Goal: Complete application form: Complete application form

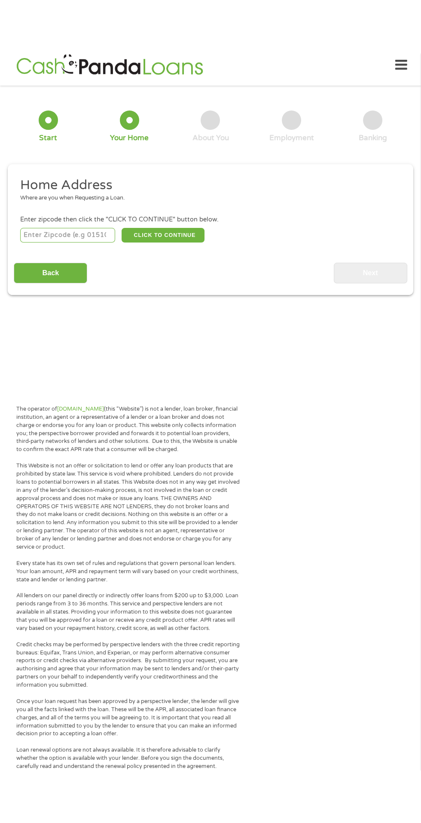
scroll to position [9, 0]
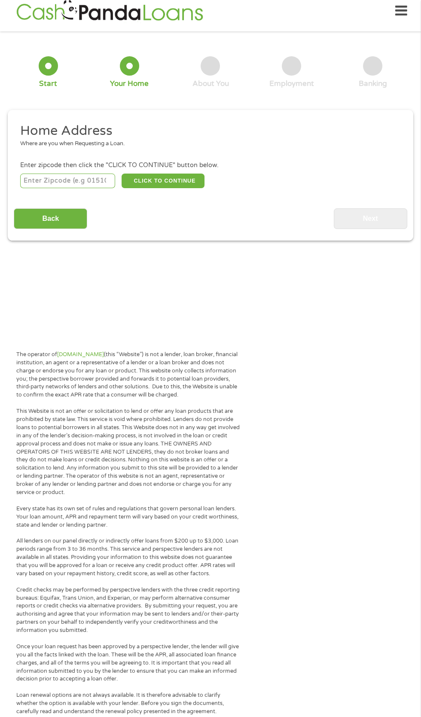
click at [85, 148] on div "Where are you when Requesting a Loan." at bounding box center [207, 144] width 375 height 9
click at [91, 177] on ul "Home Address Where are you when Requesting a Loan. Enter zipcode then click the…" at bounding box center [210, 156] width 393 height 67
click at [110, 130] on h2 "Home Address" at bounding box center [207, 131] width 375 height 17
click at [216, 148] on div "Where are you when Requesting a Loan." at bounding box center [207, 144] width 375 height 9
click at [204, 148] on div "Where are you when Requesting a Loan." at bounding box center [207, 144] width 375 height 9
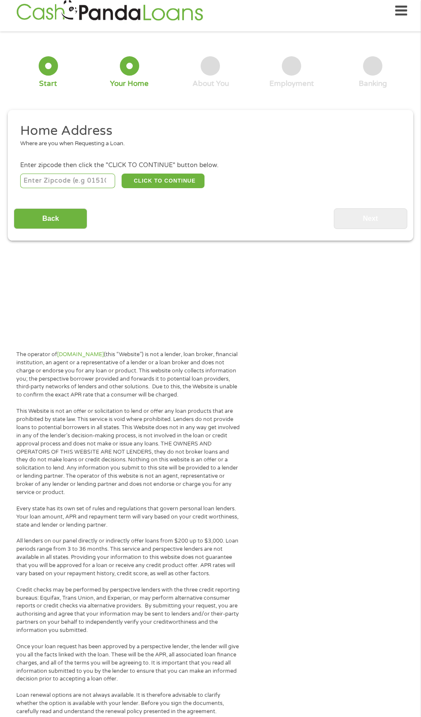
click at [160, 134] on h2 "Home Address" at bounding box center [207, 131] width 375 height 17
click at [255, 170] on div "Enter zipcode then click the "CLICK TO CONTINUE" button below." at bounding box center [210, 165] width 381 height 9
click at [58, 188] on input "number" at bounding box center [67, 181] width 95 height 15
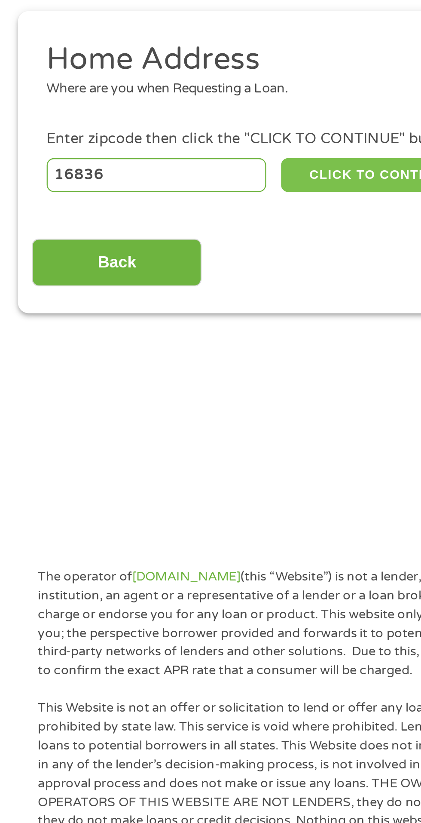
type input "16836"
click at [156, 188] on button "CLICK TO CONTINUE" at bounding box center [163, 181] width 83 height 15
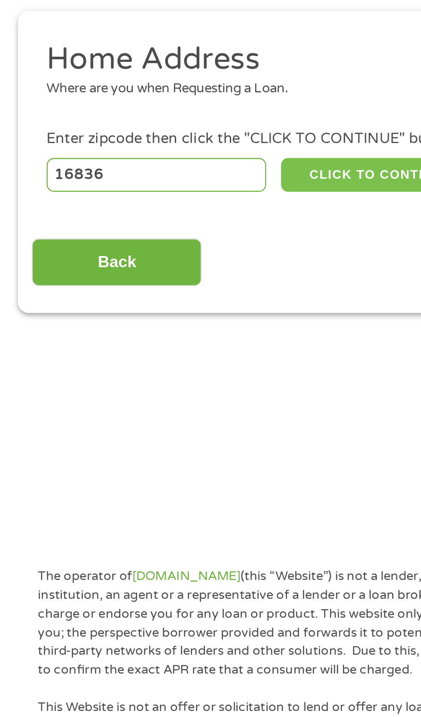
type input "16836"
type input "[GEOGRAPHIC_DATA]"
select select "[US_STATE]"
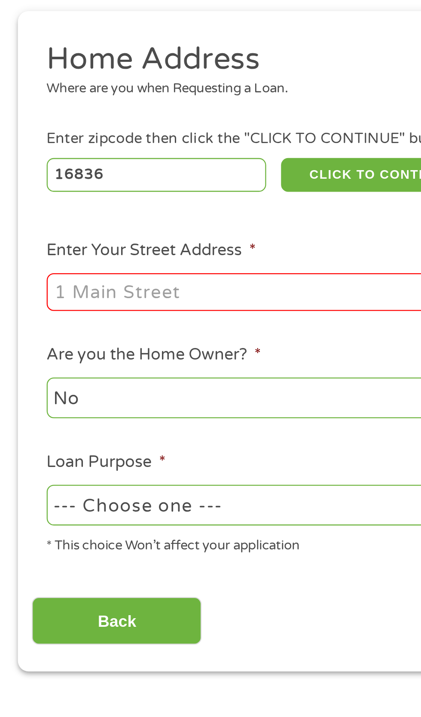
click at [37, 240] on input "Enter Your Street Address *" at bounding box center [112, 232] width 184 height 16
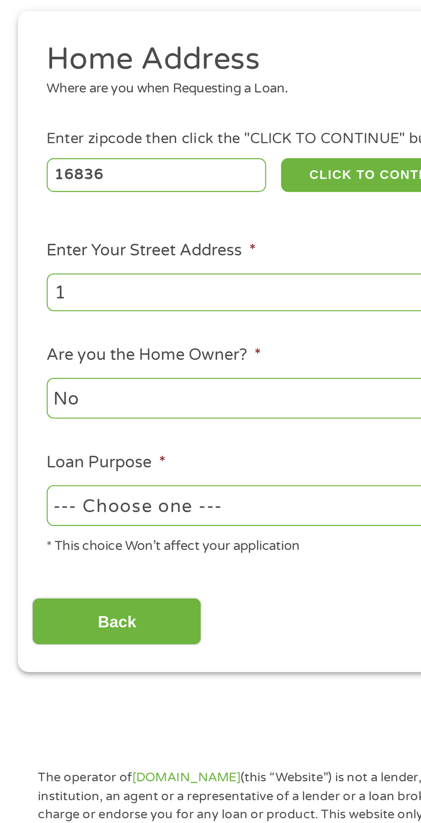
type input "12"
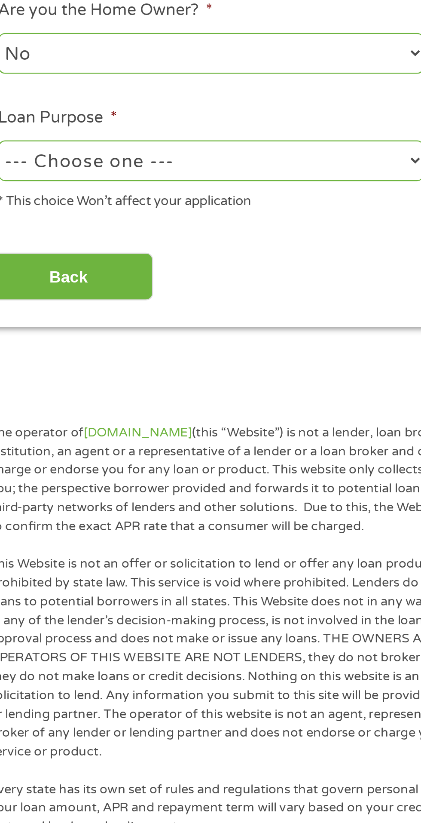
type input "120Redenbach ln"
click at [141, 333] on select "--- Choose one --- Pay Bills Debt Consolidation Home Improvement Major Purchase…" at bounding box center [112, 324] width 184 height 18
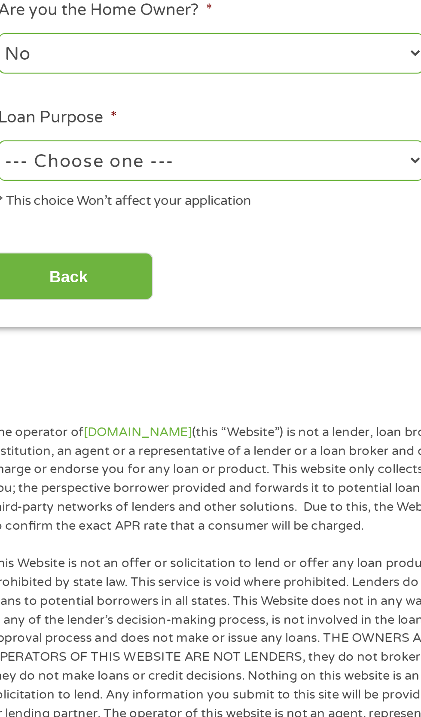
select select "other"
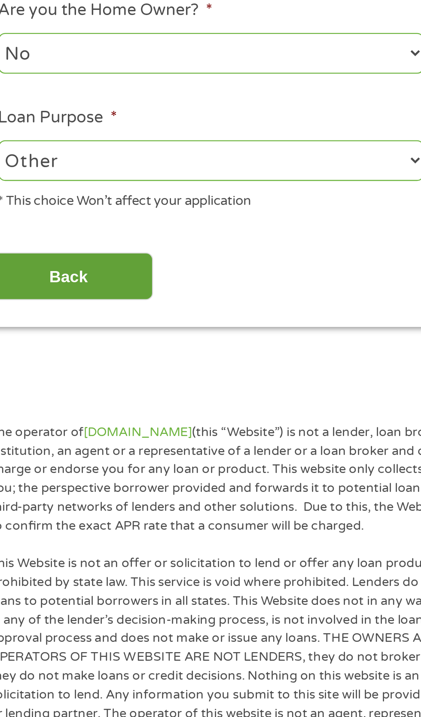
click at [62, 385] on input "Back" at bounding box center [51, 374] width 74 height 21
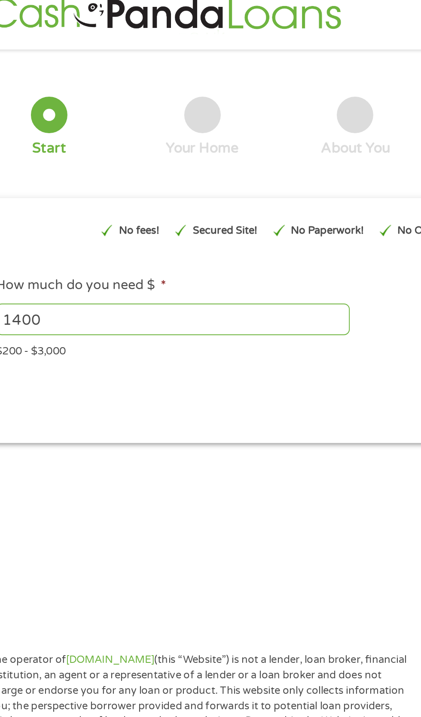
scroll to position [0, 0]
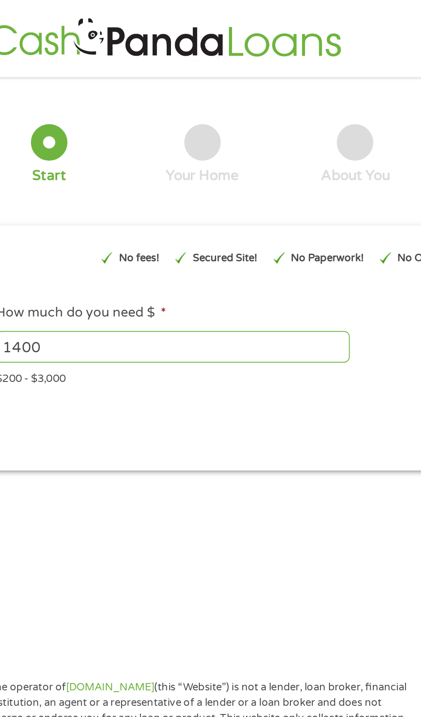
click at [140, 98] on div "Your Home" at bounding box center [129, 93] width 39 height 9
click at [213, 98] on div "About You" at bounding box center [210, 93] width 37 height 9
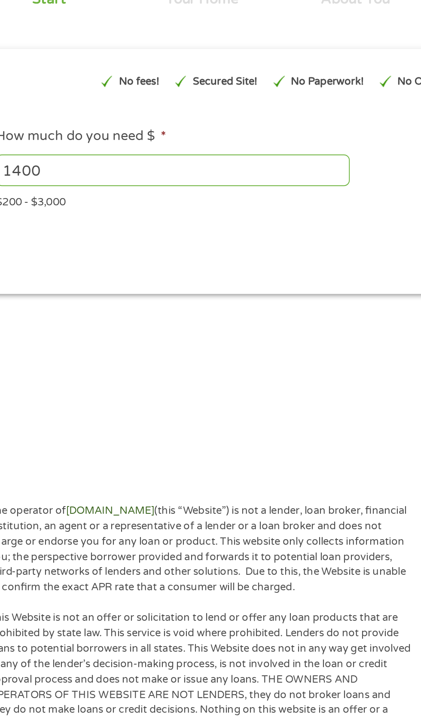
click at [104, 368] on link "[DOMAIN_NAME]" at bounding box center [80, 364] width 47 height 7
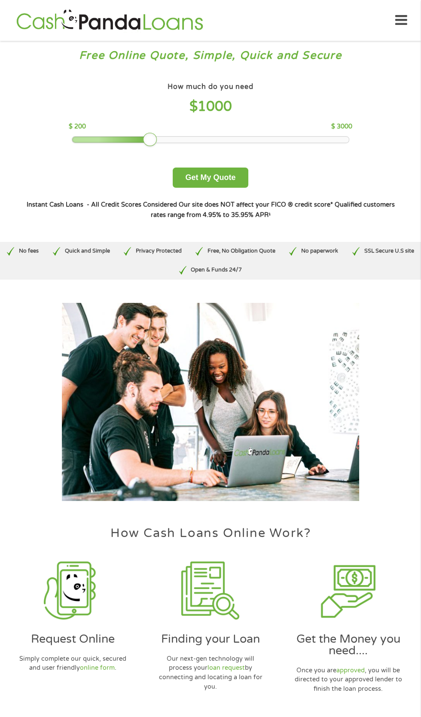
click at [155, 188] on div "How much do you need $ 1000 $ 200 $ 3000 Get My Quote" at bounding box center [210, 133] width 378 height 107
click at [232, 188] on button "Get My Quote" at bounding box center [210, 178] width 75 height 20
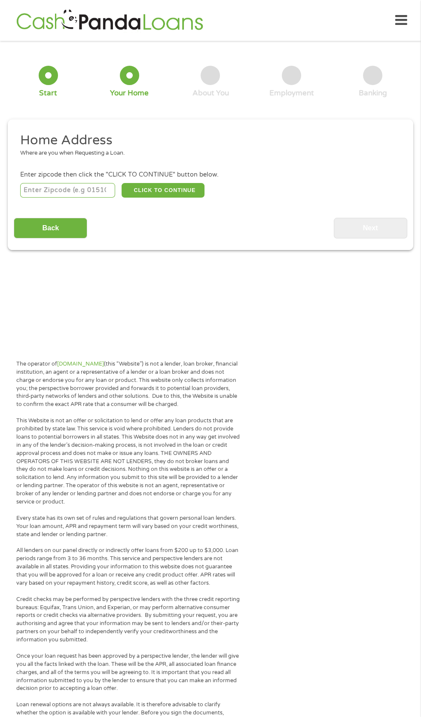
scroll to position [9, 0]
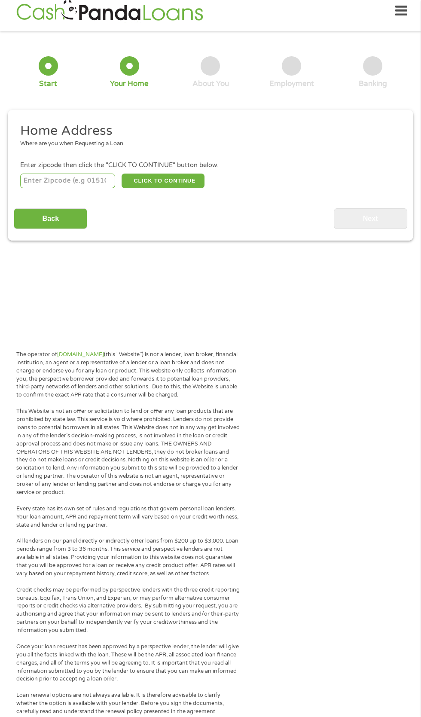
click at [236, 148] on div "Where are you when Requesting a Loan." at bounding box center [207, 144] width 375 height 9
click at [67, 140] on h2 "Home Address" at bounding box center [207, 131] width 375 height 17
click at [69, 188] on input "number" at bounding box center [67, 181] width 95 height 15
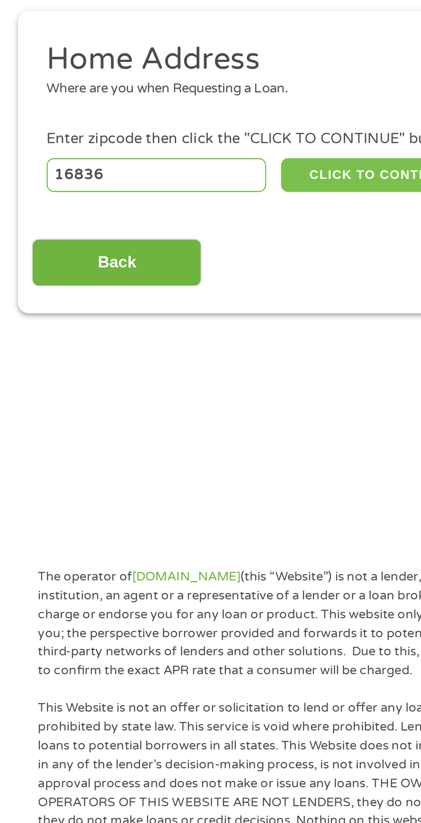
type input "16836"
click at [155, 188] on button "CLICK TO CONTINUE" at bounding box center [163, 181] width 83 height 15
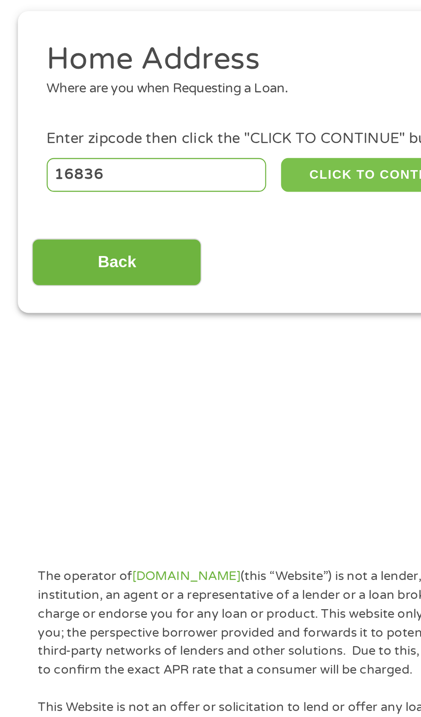
type input "16836"
type input "[GEOGRAPHIC_DATA]"
select select "[US_STATE]"
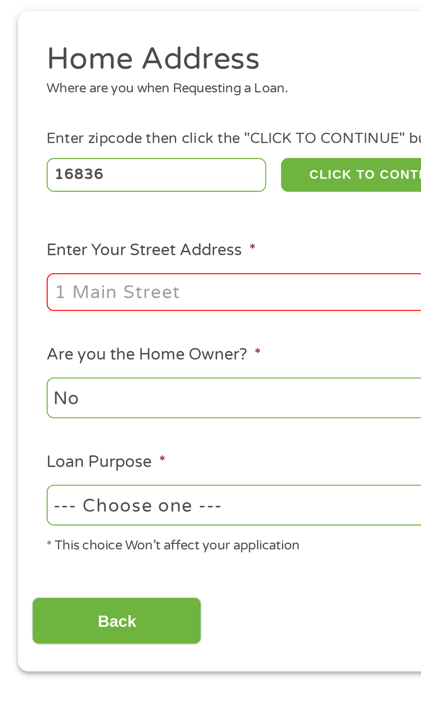
click at [46, 240] on input "Enter Your Street Address *" at bounding box center [112, 232] width 184 height 16
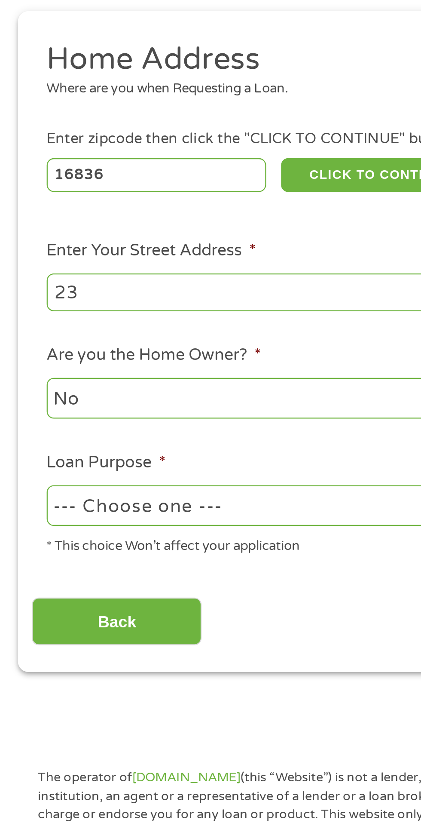
click at [50, 240] on input "23" at bounding box center [112, 232] width 184 height 16
type input "2"
type input "12"
click at [141, 240] on input "120Redenbach ln" at bounding box center [112, 232] width 184 height 16
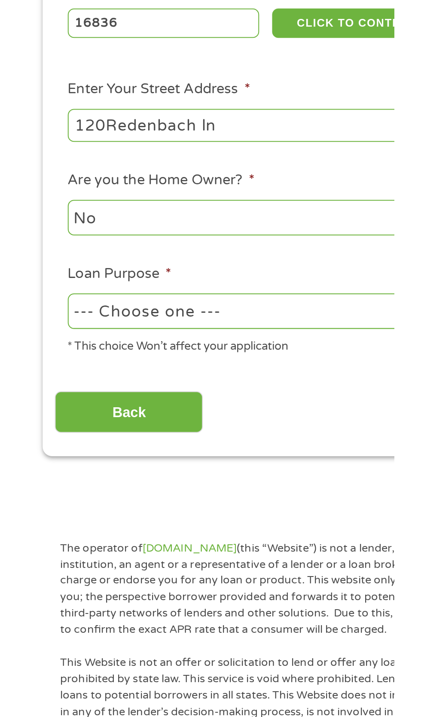
scroll to position [11, 0]
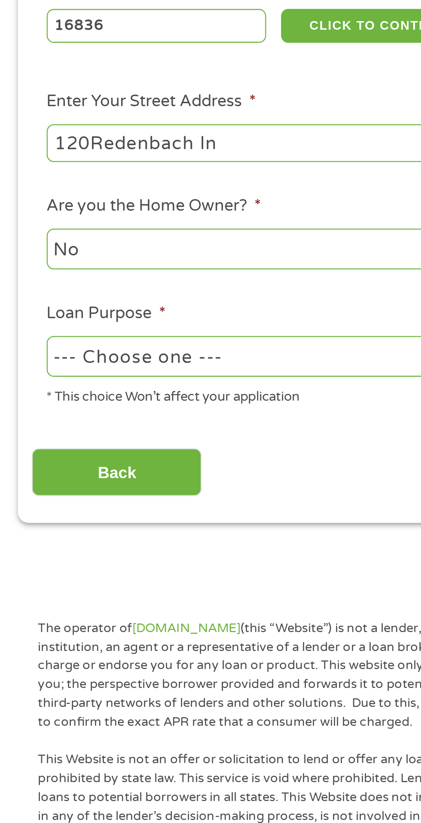
type input "120Redenbach ln"
click at [98, 285] on select "No Yes" at bounding box center [112, 276] width 184 height 18
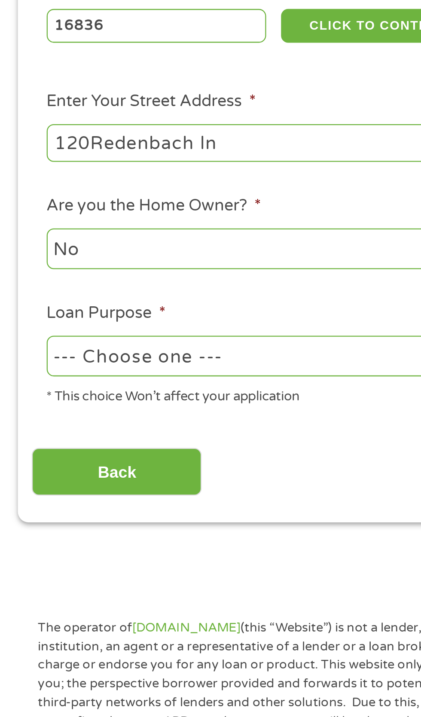
click at [343, 285] on select "1 Year or less 1 - 2 Years 2 - 4 Years Over 4 Years" at bounding box center [309, 276] width 184 height 18
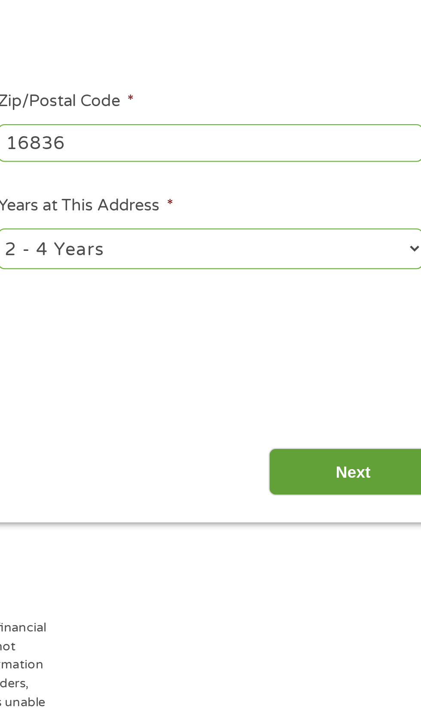
click at [372, 383] on input "Next" at bounding box center [371, 372] width 74 height 21
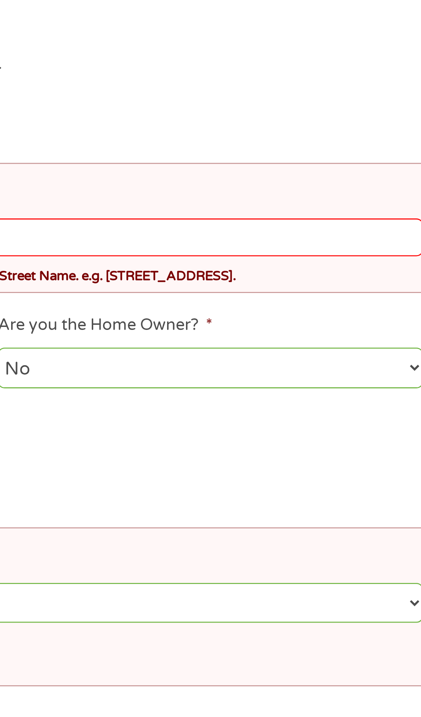
scroll to position [0, 0]
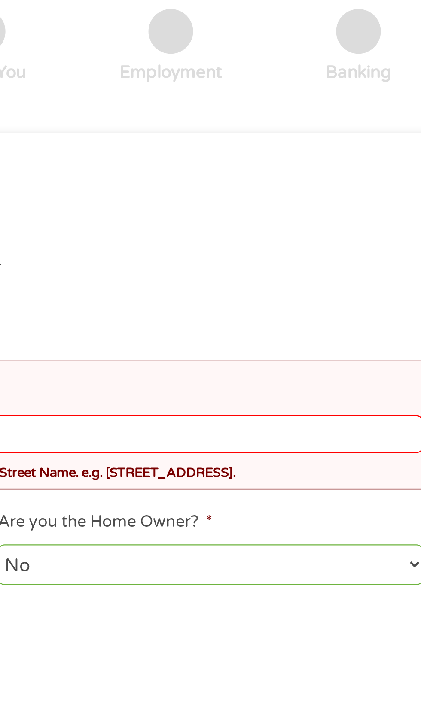
click at [377, 371] on ul "Home Address Where are you when Requesting a Loan. Enter zipcode then click the…" at bounding box center [210, 316] width 393 height 315
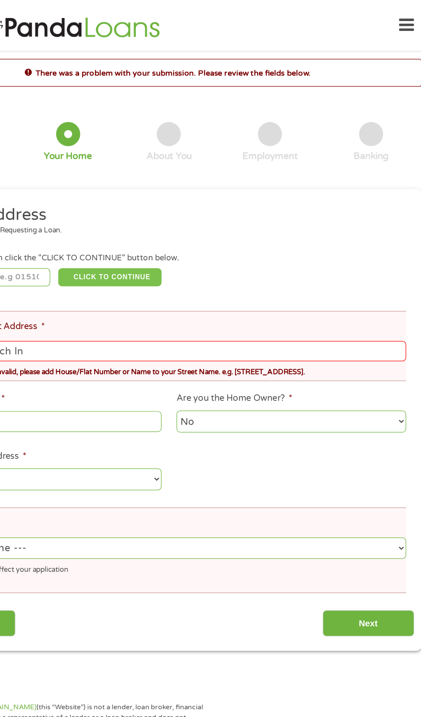
click at [192, 230] on button "CLICK TO CONTINUE" at bounding box center [163, 222] width 83 height 15
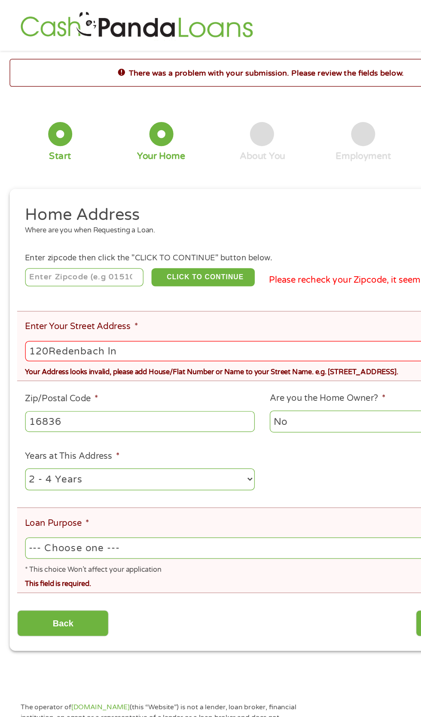
click at [51, 230] on input "number" at bounding box center [67, 222] width 95 height 15
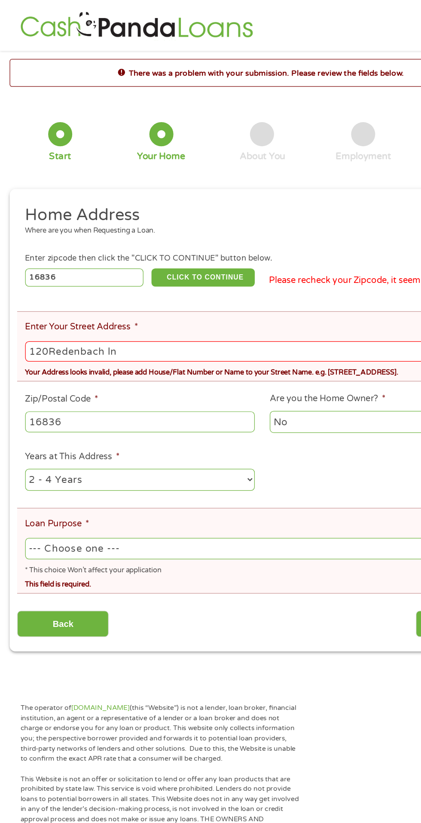
type input "16836"
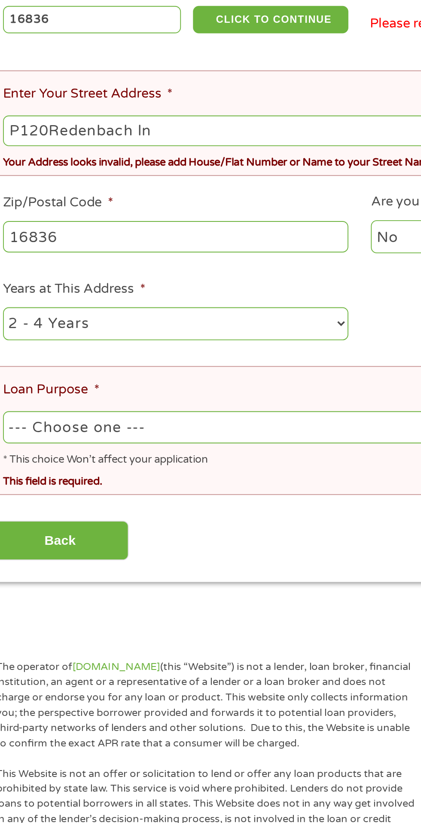
type input "120Redenbach ln"
